Goal: Information Seeking & Learning: Learn about a topic

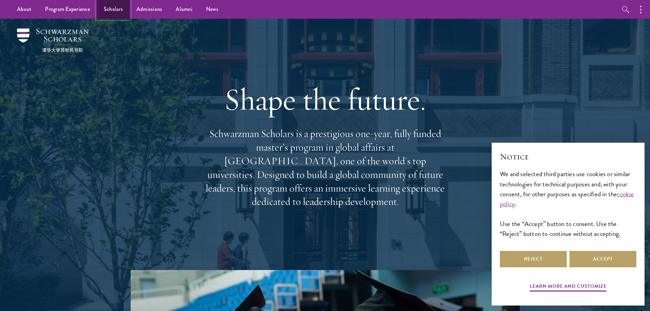
click at [109, 13] on link "Scholars" at bounding box center [113, 9] width 33 height 19
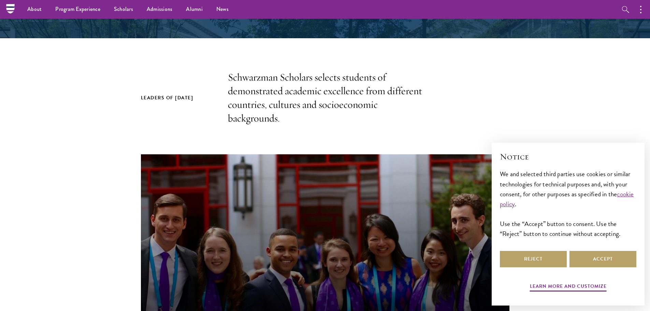
scroll to position [102, 0]
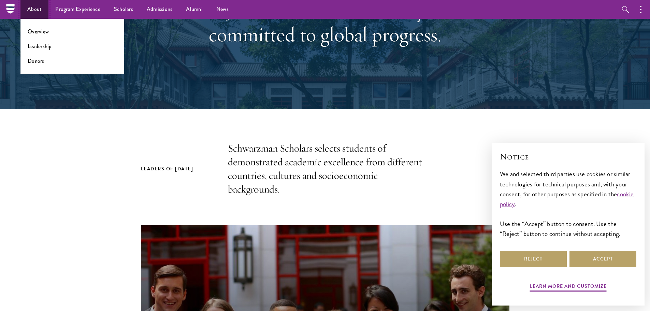
click at [35, 11] on link "About" at bounding box center [34, 9] width 28 height 19
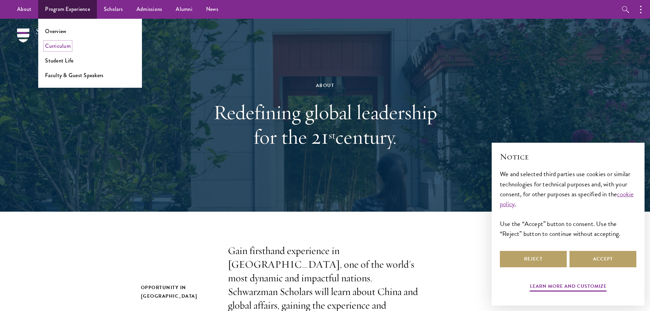
click at [61, 46] on link "Curriculum" at bounding box center [58, 46] width 26 height 8
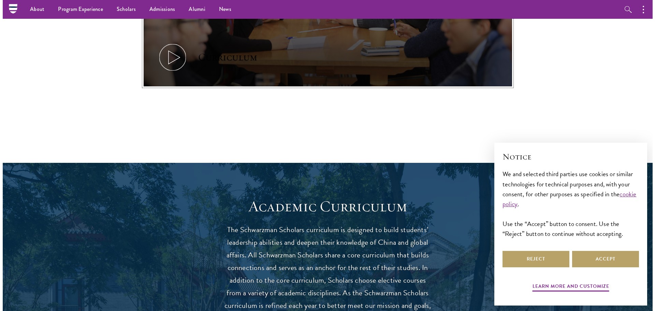
scroll to position [375, 0]
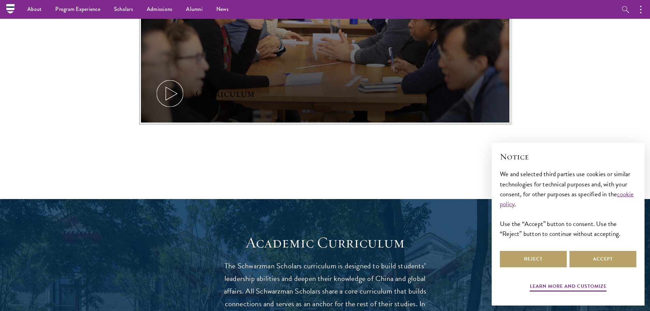
click at [182, 77] on button "Curriculum" at bounding box center [325, 18] width 369 height 207
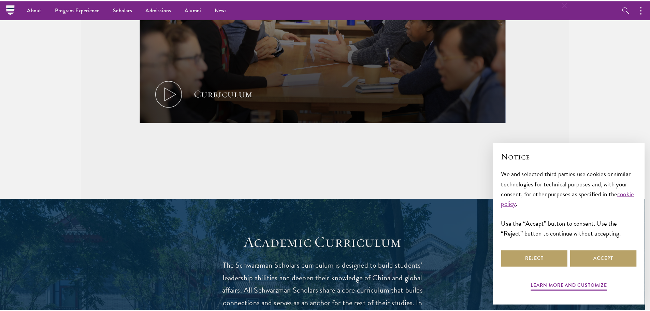
scroll to position [0, 0]
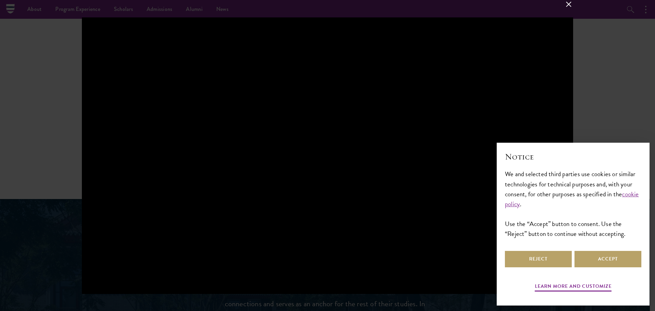
click at [72, 98] on div at bounding box center [327, 155] width 655 height 311
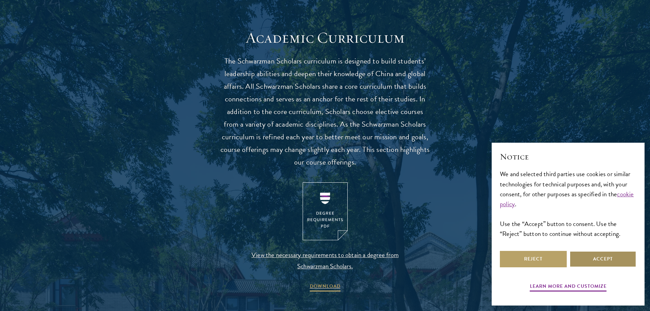
click at [591, 257] on button "Accept" at bounding box center [603, 259] width 67 height 16
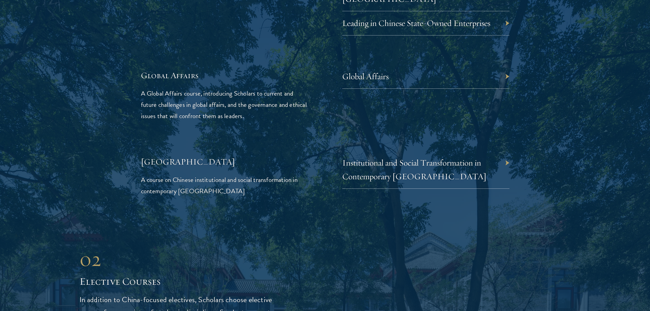
scroll to position [1604, 0]
